Goal: Task Accomplishment & Management: Manage account settings

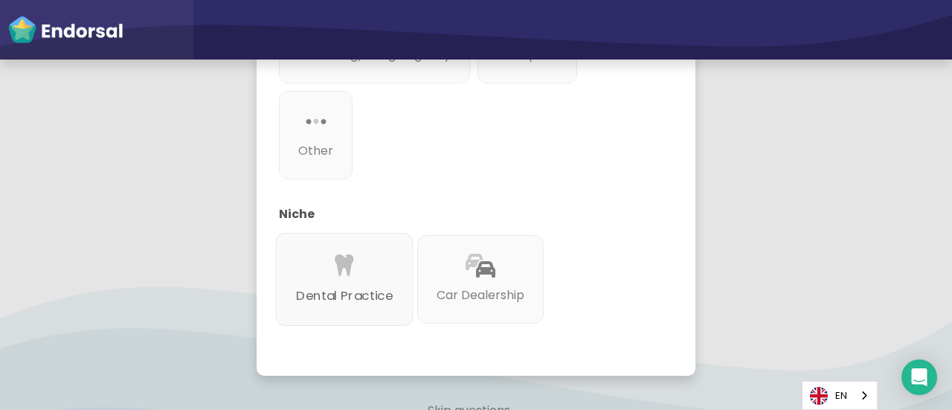
scroll to position [741, 0]
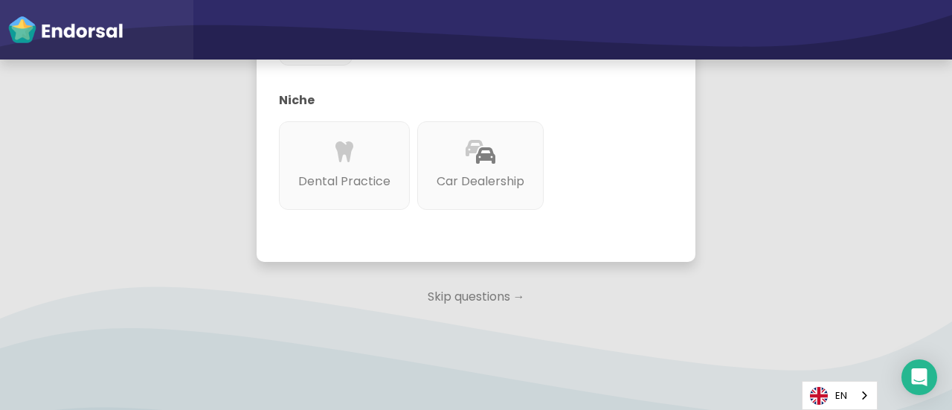
click at [451, 280] on p "Skip questions →" at bounding box center [475, 296] width 439 height 33
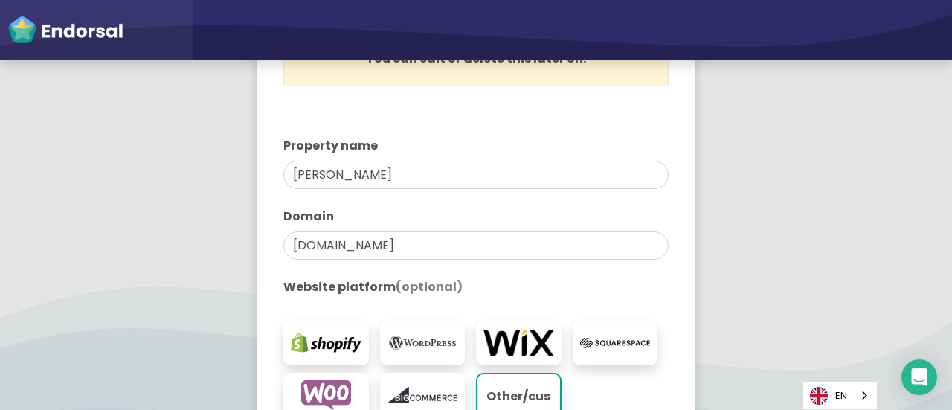
scroll to position [501, 0]
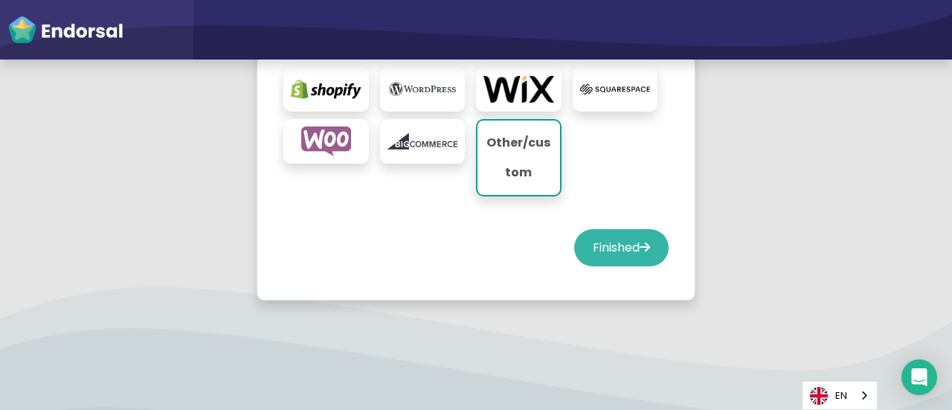
click at [604, 262] on button "Finished" at bounding box center [621, 247] width 94 height 37
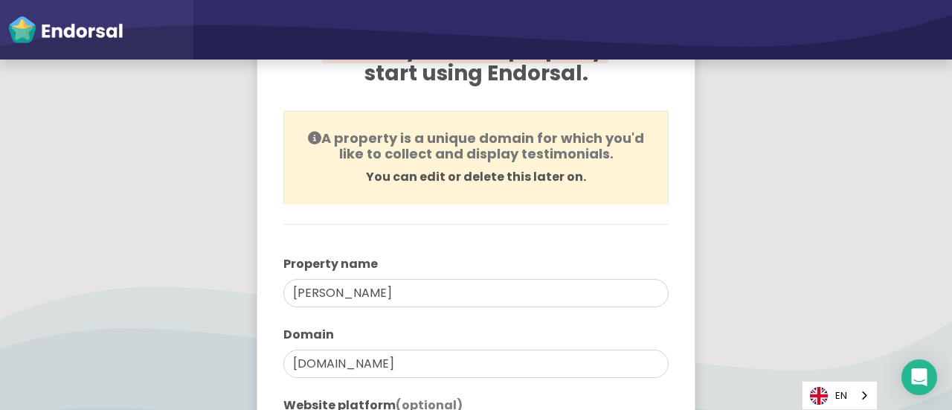
select select "14"
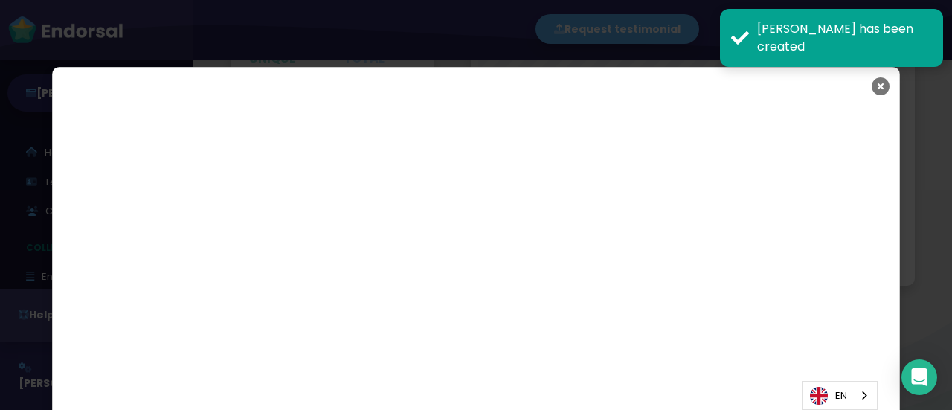
click at [874, 92] on icon "Close" at bounding box center [880, 86] width 18 height 37
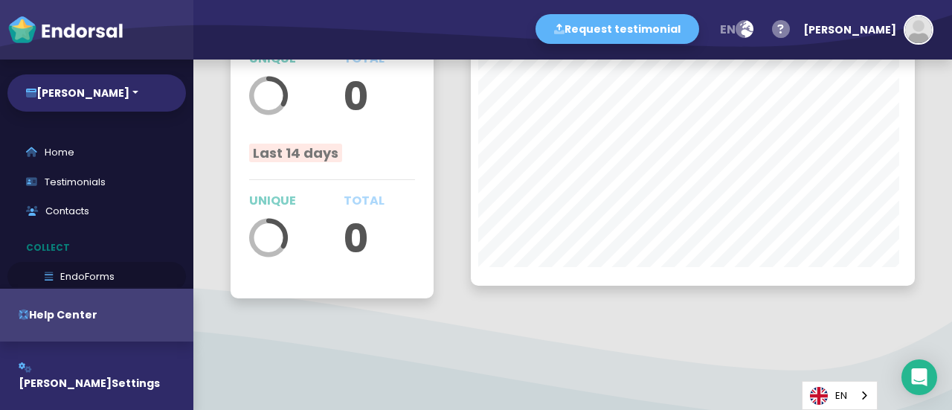
click at [71, 272] on link "EndoForms" at bounding box center [96, 277] width 178 height 30
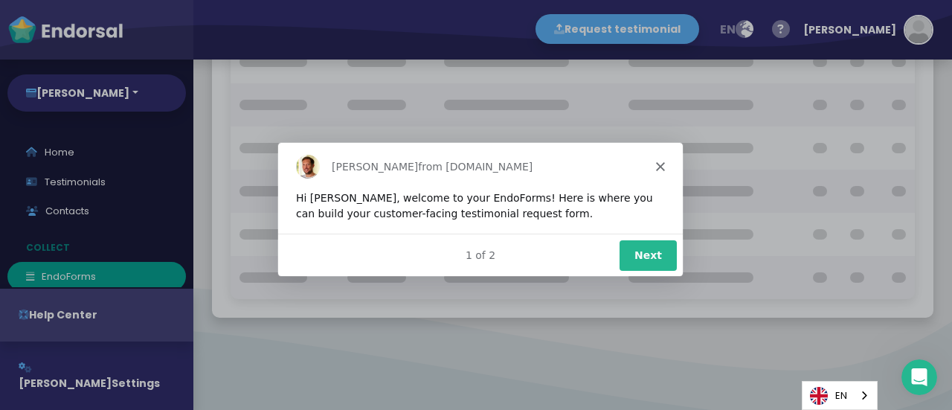
click at [651, 257] on button "Next" at bounding box center [647, 254] width 57 height 30
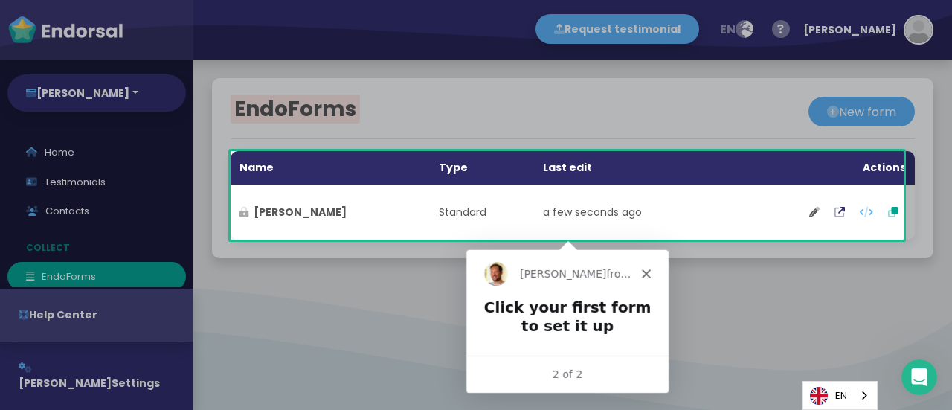
click at [645, 271] on polygon "Close" at bounding box center [644, 272] width 9 height 9
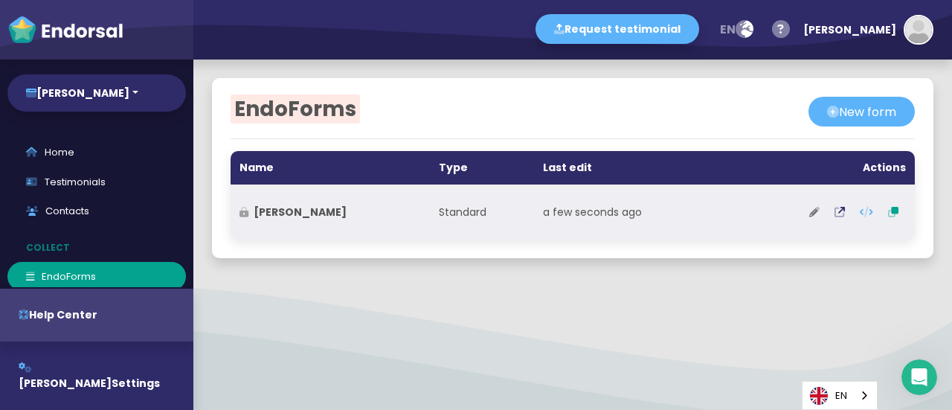
click at [804, 217] on button at bounding box center [813, 211] width 25 height 37
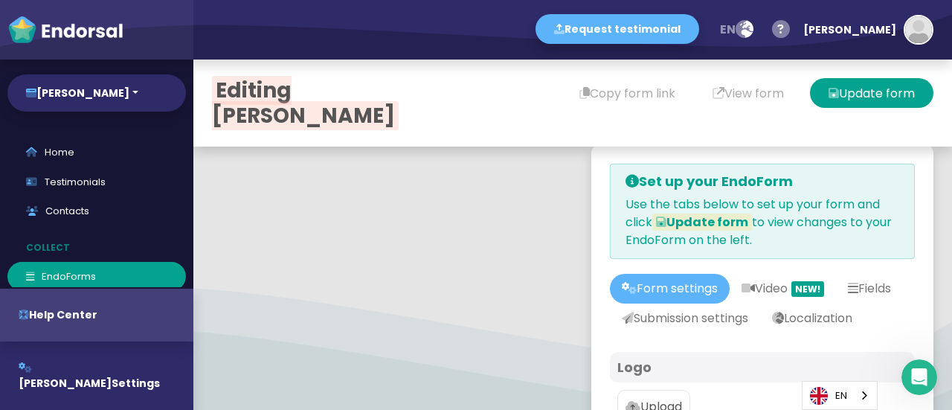
scroll to position [74, 0]
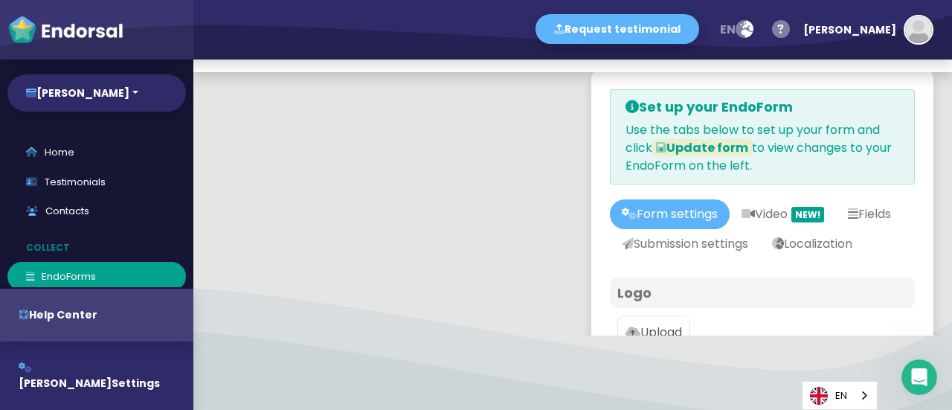
type input "#5DB3F9"
click at [661, 206] on link "Form settings" at bounding box center [670, 214] width 120 height 30
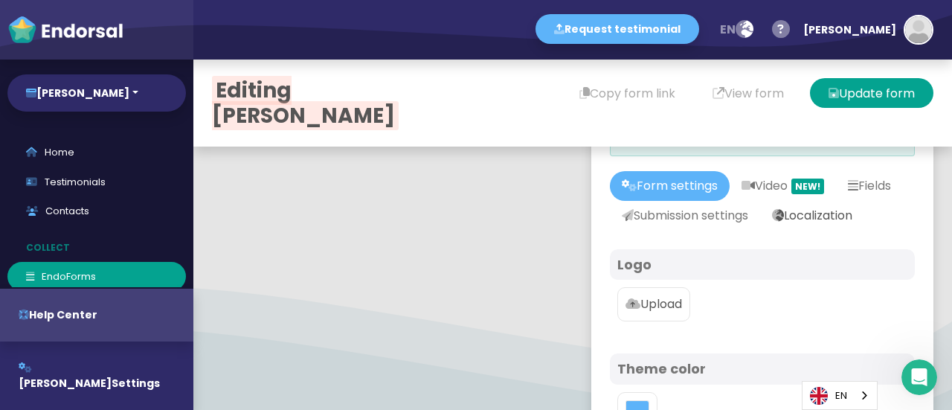
scroll to position [0, 0]
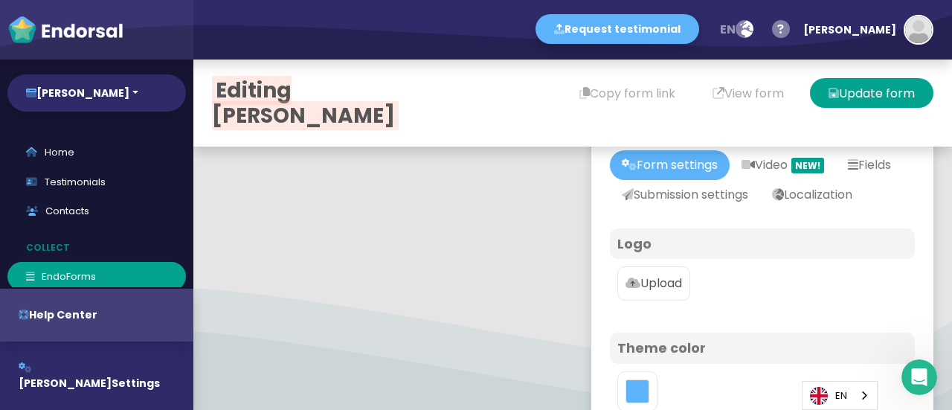
click at [650, 292] on p "Upload" at bounding box center [653, 283] width 57 height 18
click at [0, 0] on input "Upload" at bounding box center [0, 0] width 0 height 0
click at [660, 292] on p "Upload" at bounding box center [653, 283] width 57 height 18
click at [0, 0] on input "Upload" at bounding box center [0, 0] width 0 height 0
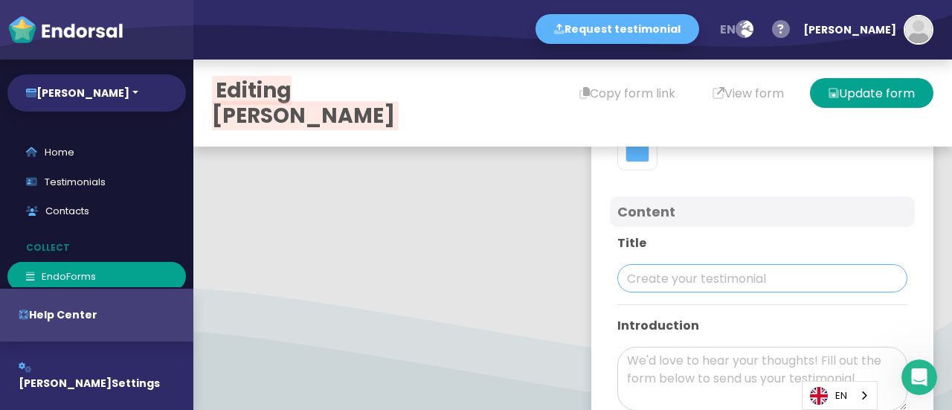
click at [659, 292] on input "text" at bounding box center [762, 278] width 290 height 28
drag, startPoint x: 325, startPoint y: 115, endPoint x: 317, endPoint y: 88, distance: 28.5
click at [296, 100] on span "Editing [PERSON_NAME]" at bounding box center [305, 103] width 187 height 54
copy span "[PERSON_NAME]"
click at [645, 292] on input "text" at bounding box center [762, 278] width 290 height 28
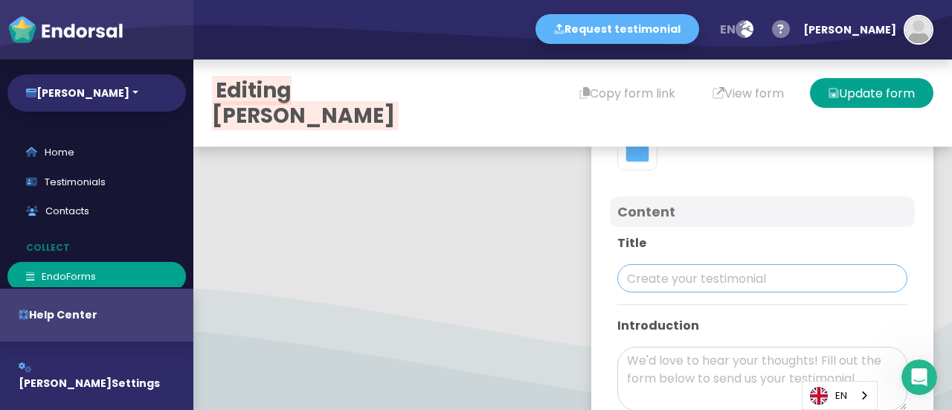
paste input "[PERSON_NAME]"
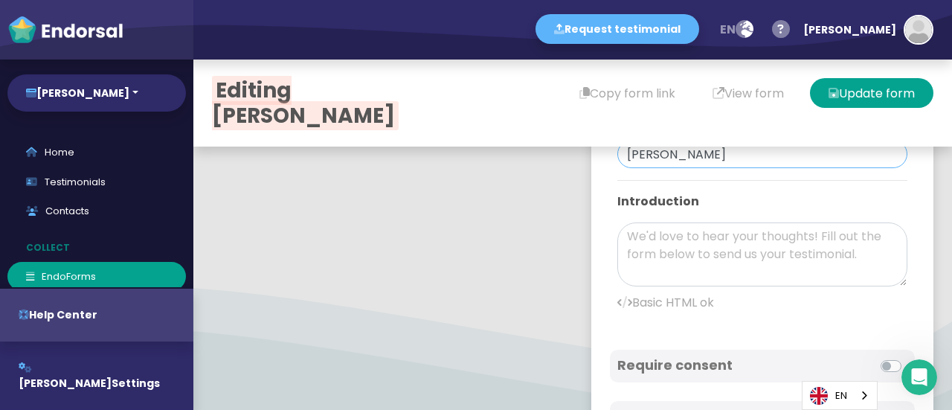
type input "[PERSON_NAME]"
click at [666, 282] on textarea at bounding box center [762, 254] width 290 height 64
click at [646, 280] on textarea at bounding box center [762, 254] width 290 height 64
paste textarea ""After hiring [PERSON_NAME] Renovations for several services (bathroom renovati…"
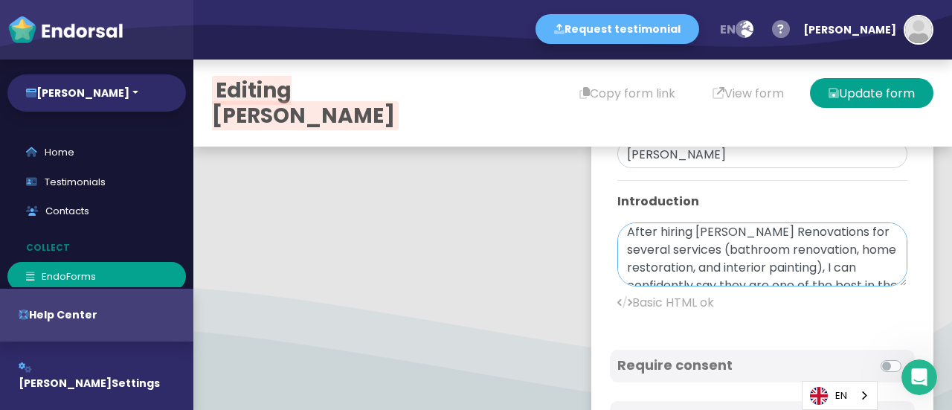
scroll to position [107, 0]
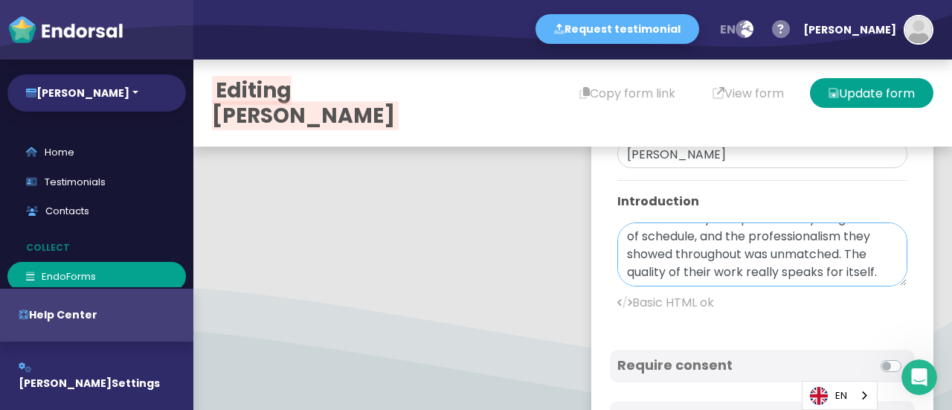
click at [772, 286] on textarea "After hiring [PERSON_NAME] Renovations for several services (bathroom renovatio…" at bounding box center [762, 254] width 290 height 64
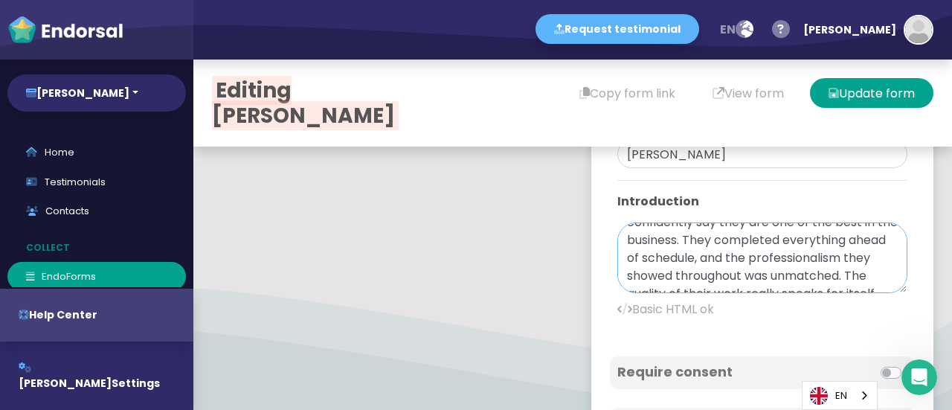
scroll to position [0, 0]
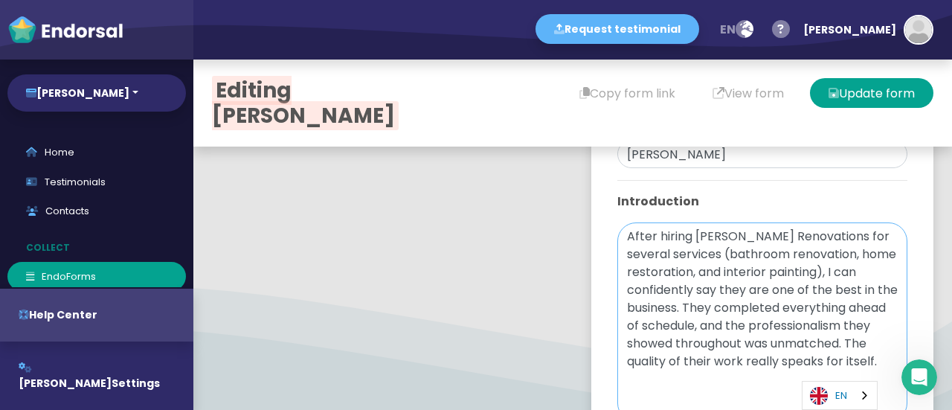
drag, startPoint x: 880, startPoint y: 309, endPoint x: 812, endPoint y: 383, distance: 100.5
click at [914, 0] on html "Request testimonial en Language English French German Spanish Italian Norwegian…" at bounding box center [476, 0] width 952 height 0
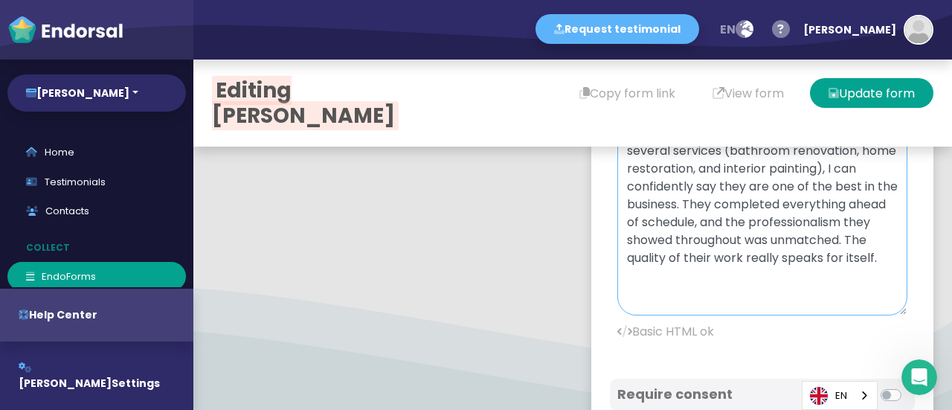
scroll to position [743, 0]
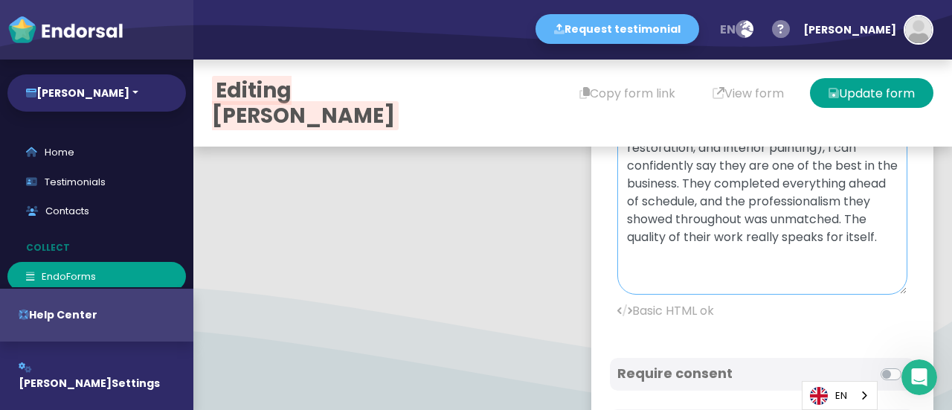
paste textarea "I'm so impressed with [PERSON_NAME] Renovations! The team recently completed la…"
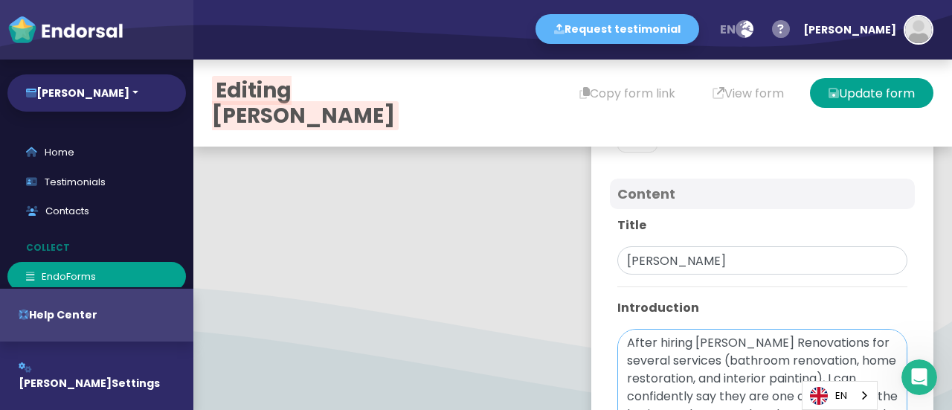
scroll to position [495, 0]
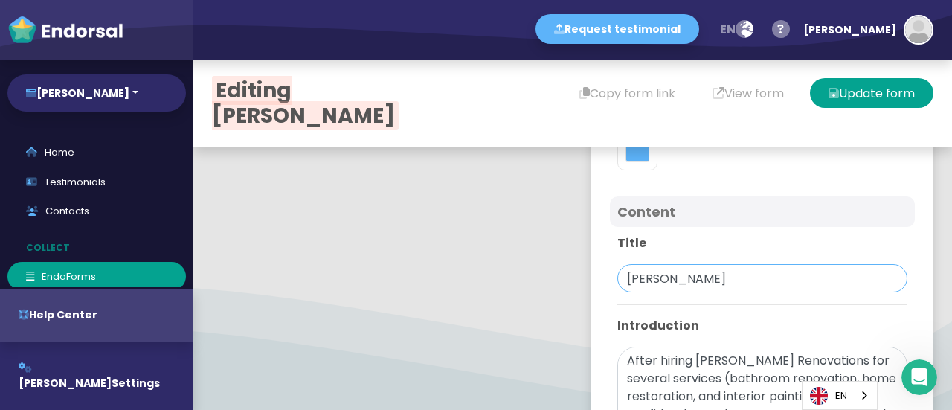
click at [740, 292] on input "[PERSON_NAME]" at bounding box center [762, 278] width 290 height 28
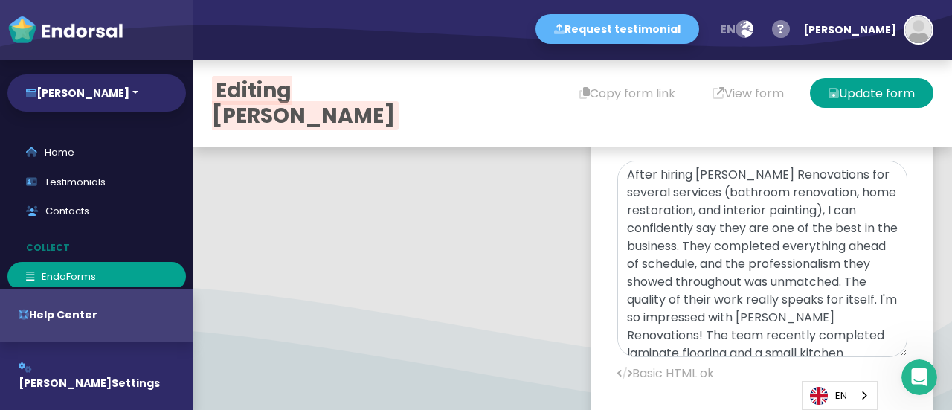
scroll to position [81, 0]
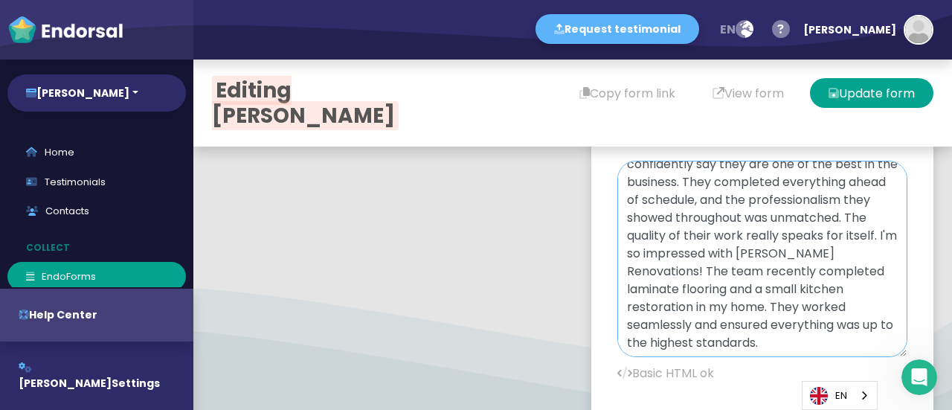
click at [755, 278] on textarea "After hiring [PERSON_NAME] Renovations for several services (bathroom renovatio…" at bounding box center [762, 259] width 290 height 196
paste textarea "<b><a href="[URL][DOMAIN_NAME]">prince [PERSON_NAME] flooring</a></b>"
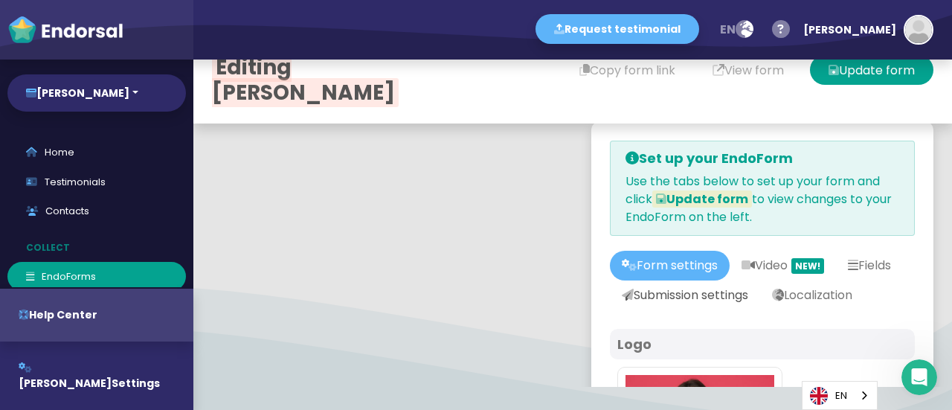
scroll to position [0, 0]
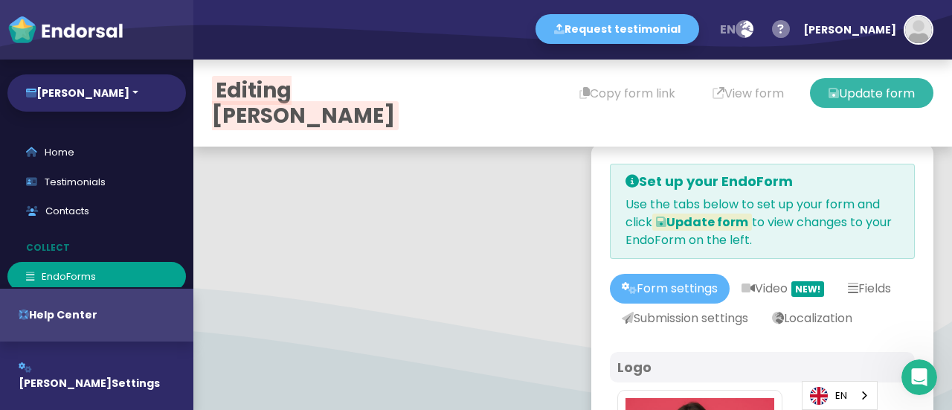
type textarea "After hiring [PERSON_NAME] Renovations for several services (bathroom renovatio…"
click at [845, 93] on button "Update form" at bounding box center [871, 93] width 123 height 30
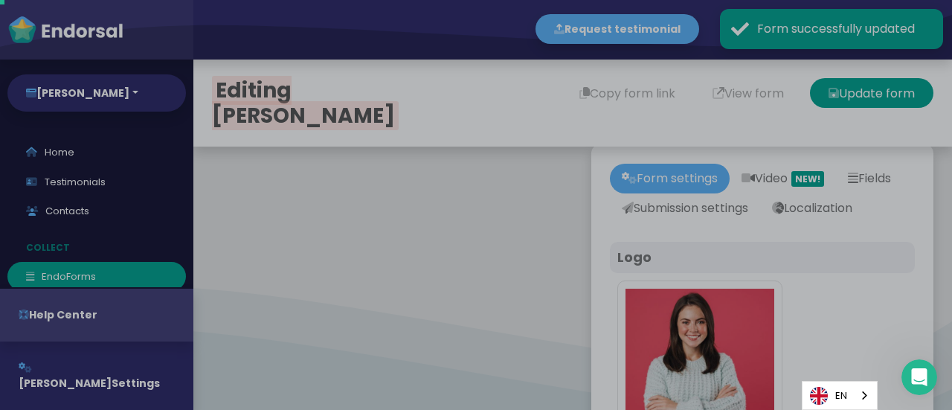
click at [722, 92] on div "Product tour overlay" at bounding box center [476, 205] width 952 height 410
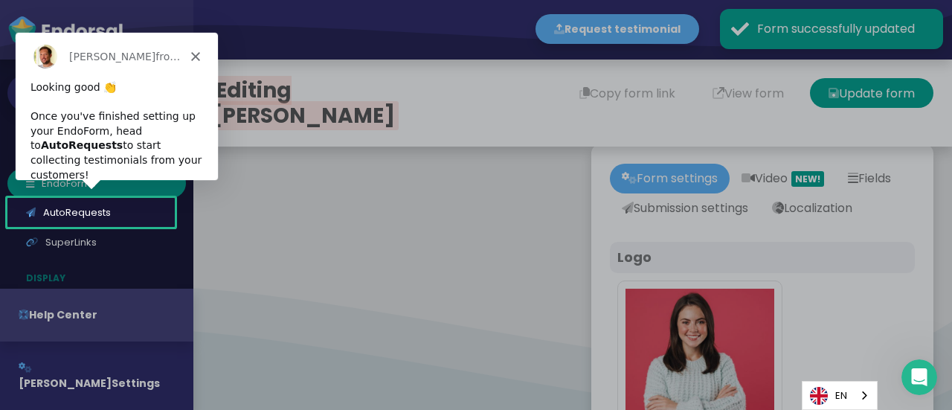
click at [184, 53] on div "[PERSON_NAME] from [DOMAIN_NAME]" at bounding box center [116, 56] width 202 height 48
click at [196, 60] on div "[PERSON_NAME] from [DOMAIN_NAME]" at bounding box center [116, 56] width 202 height 48
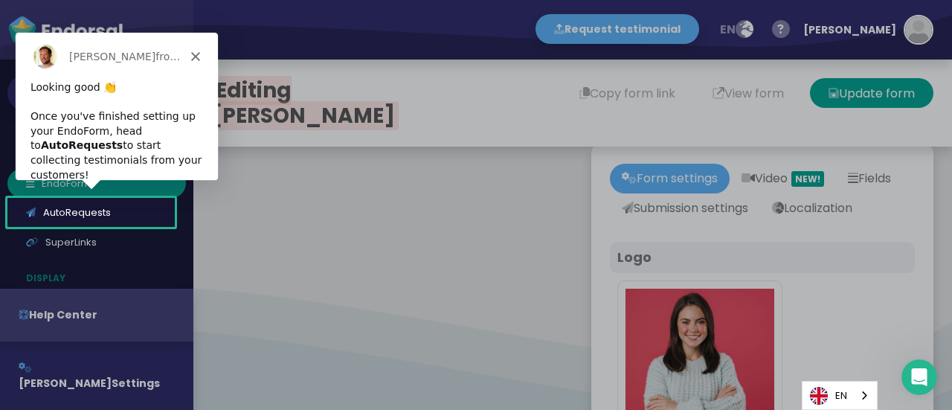
click at [193, 55] on icon "Close" at bounding box center [194, 55] width 9 height 9
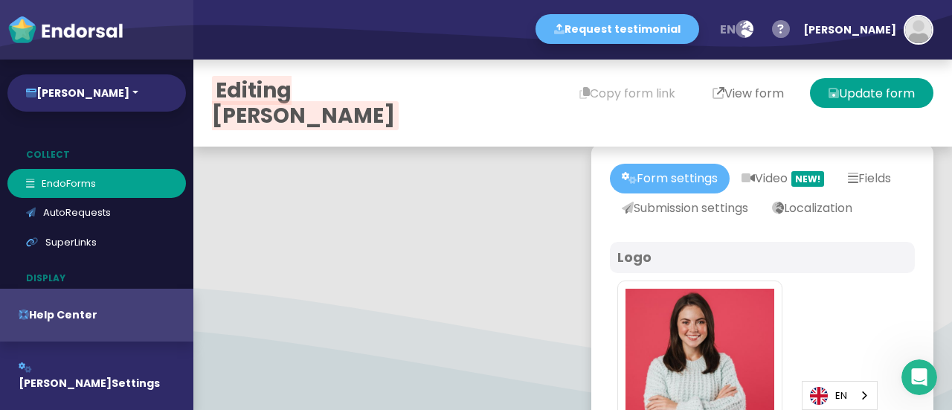
drag, startPoint x: 714, startPoint y: 87, endPoint x: 712, endPoint y: 80, distance: 7.6
click at [713, 81] on button "View form" at bounding box center [748, 93] width 109 height 30
